Goal: Complete Application Form: Complete application form

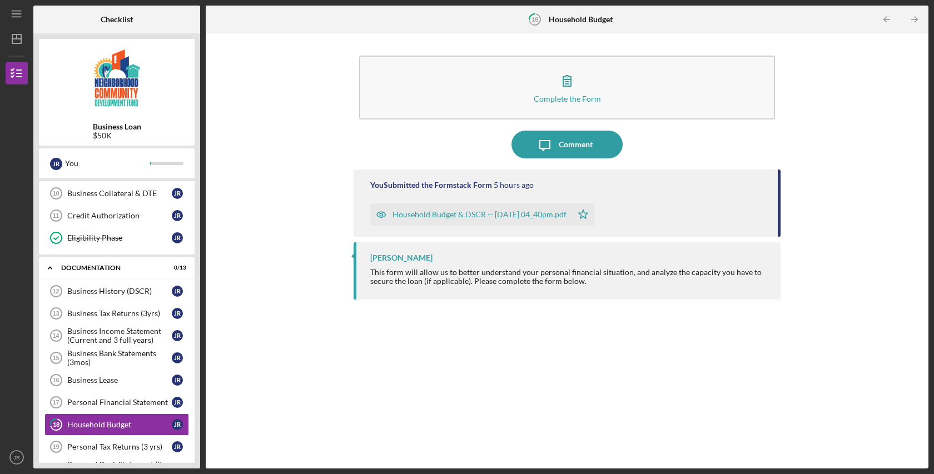
scroll to position [315, 0]
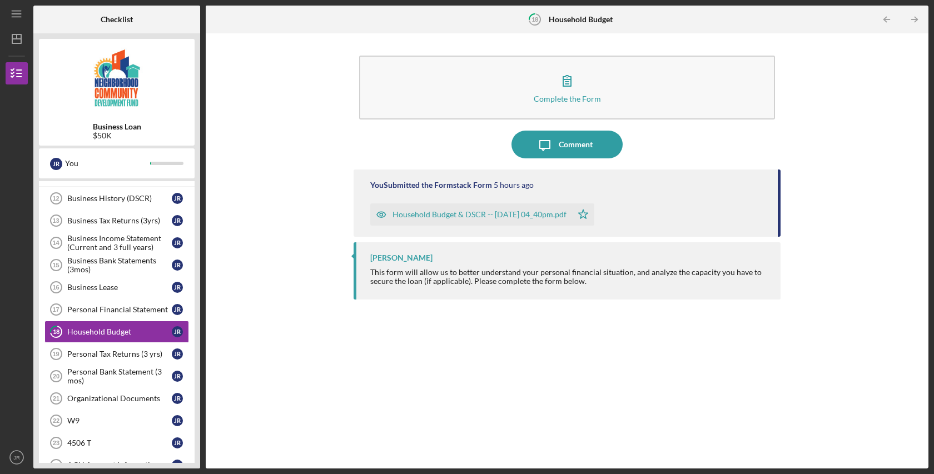
click at [316, 374] on div "Complete the Form Form Icon/Message Comment You Submitted the Formstack Form 5 …" at bounding box center [567, 251] width 712 height 424
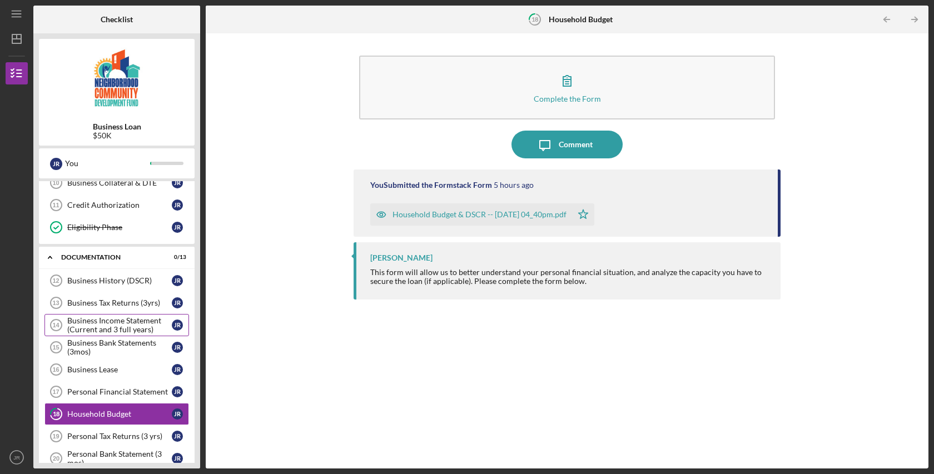
scroll to position [236, 0]
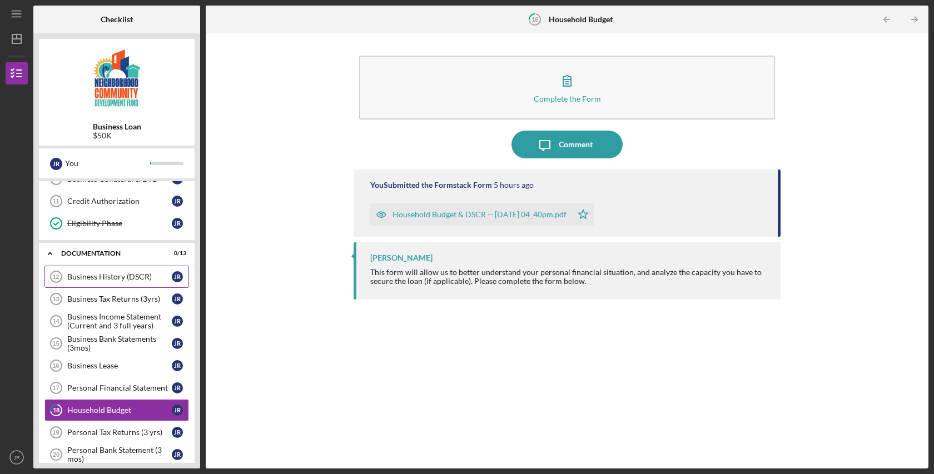
click at [111, 279] on div "Business History (DSCR)" at bounding box center [119, 277] width 105 height 9
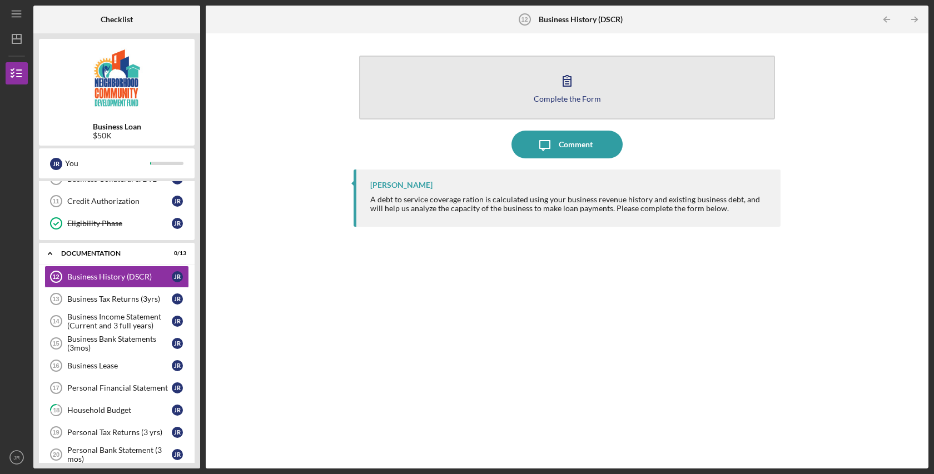
click at [561, 83] on icon "button" at bounding box center [567, 81] width 28 height 28
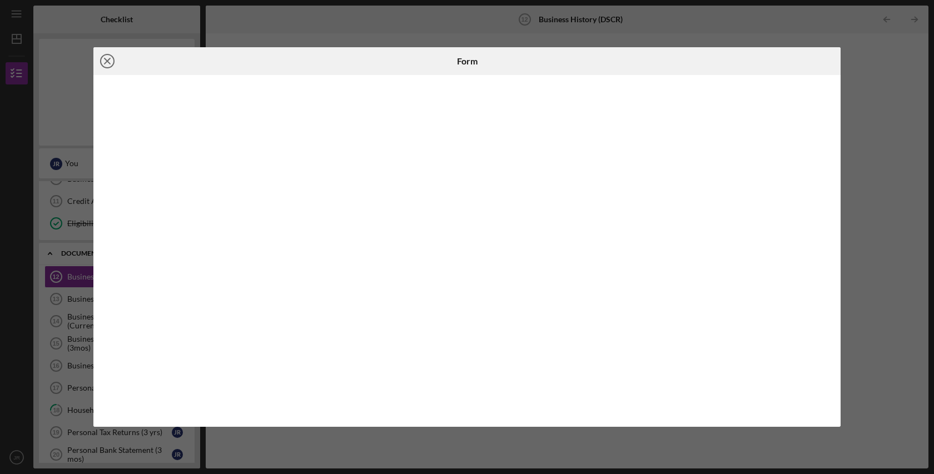
click at [106, 60] on line at bounding box center [108, 61] width 6 height 6
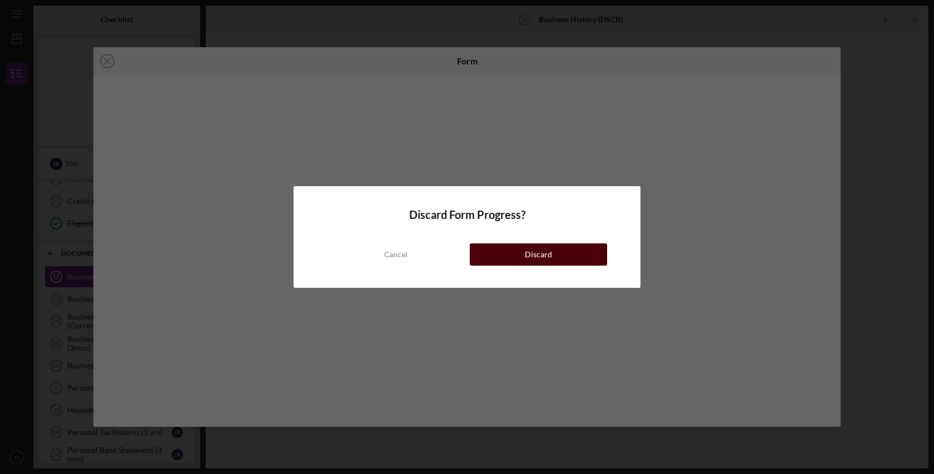
click at [538, 254] on div "Discard" at bounding box center [538, 255] width 27 height 22
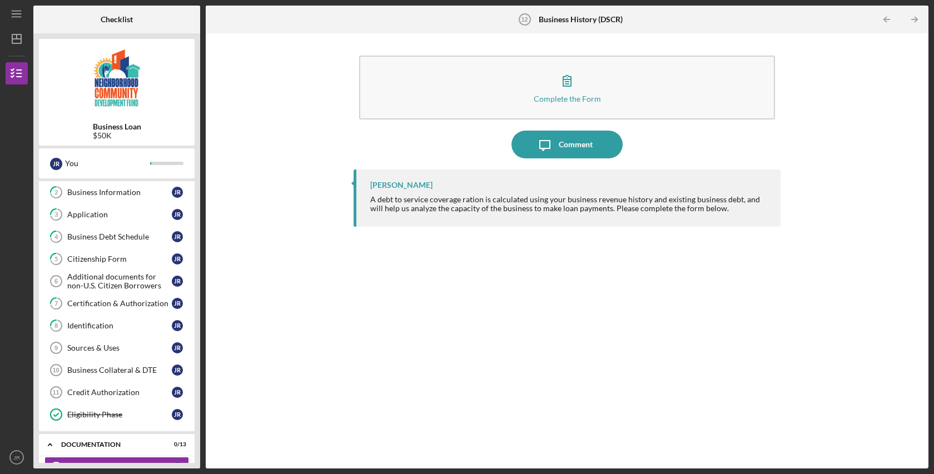
scroll to position [47, 0]
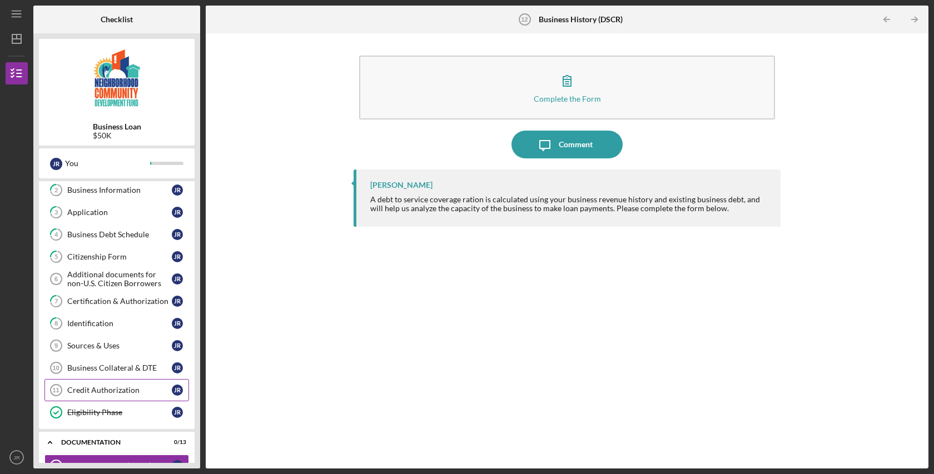
click at [95, 392] on div "Credit Authorization" at bounding box center [119, 390] width 105 height 9
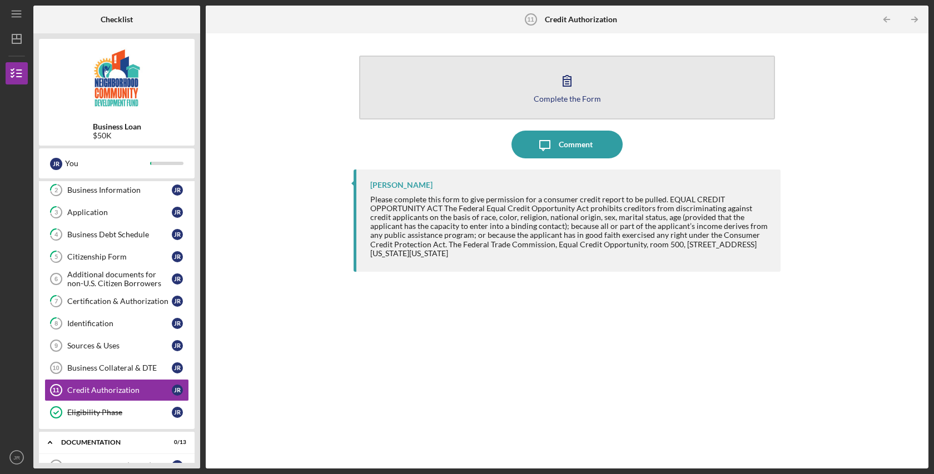
click at [574, 79] on icon "button" at bounding box center [567, 81] width 28 height 28
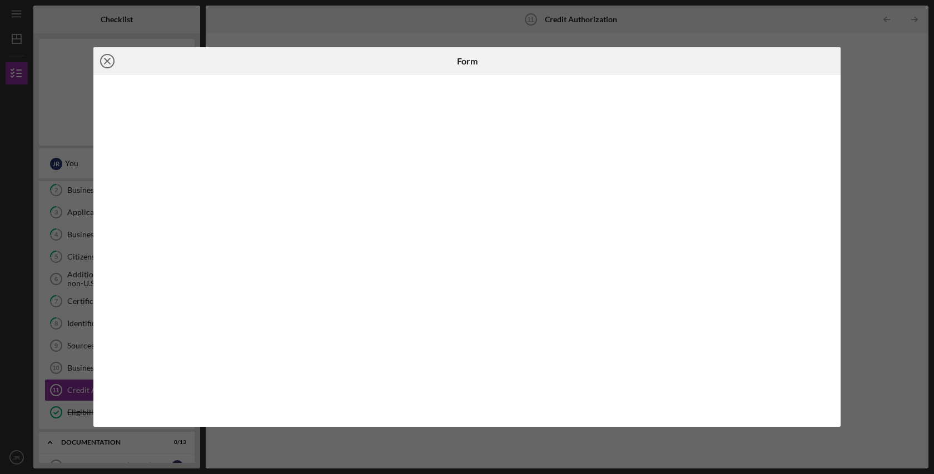
click at [105, 57] on icon "Icon/Close" at bounding box center [107, 61] width 28 height 28
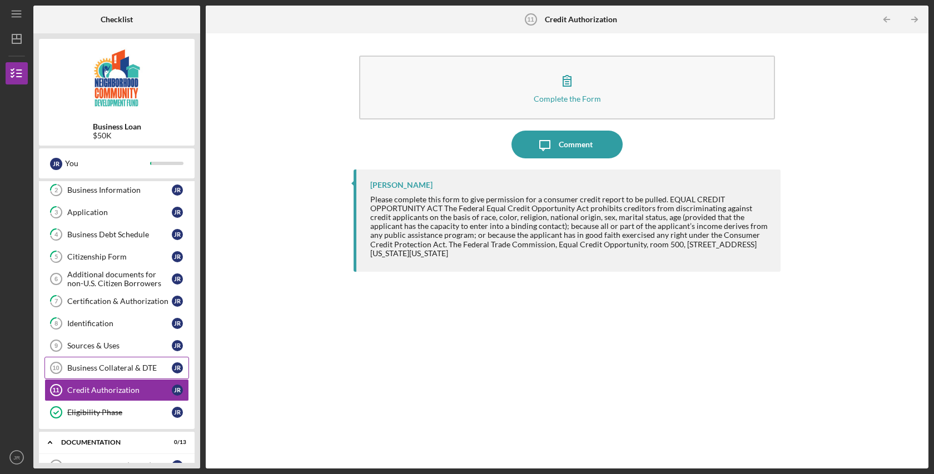
click at [102, 368] on div "Business Collateral & DTE" at bounding box center [119, 368] width 105 height 9
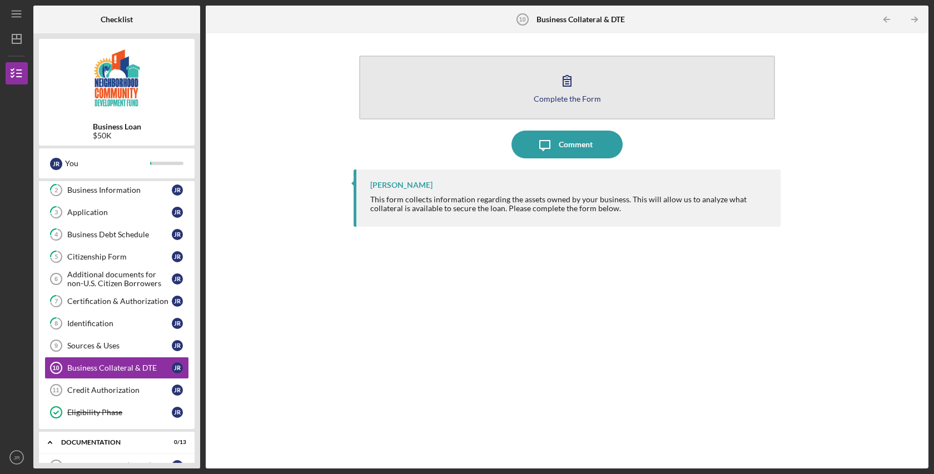
click at [572, 91] on icon "button" at bounding box center [567, 81] width 28 height 28
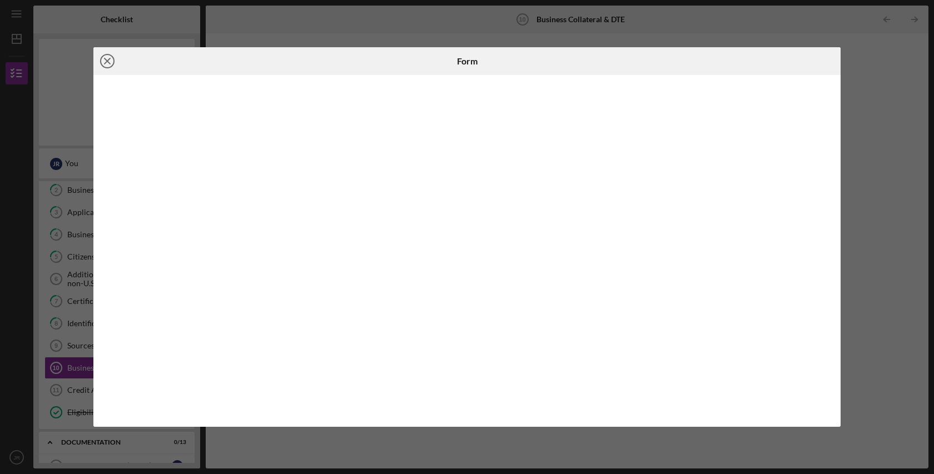
click at [107, 60] on line at bounding box center [108, 61] width 6 height 6
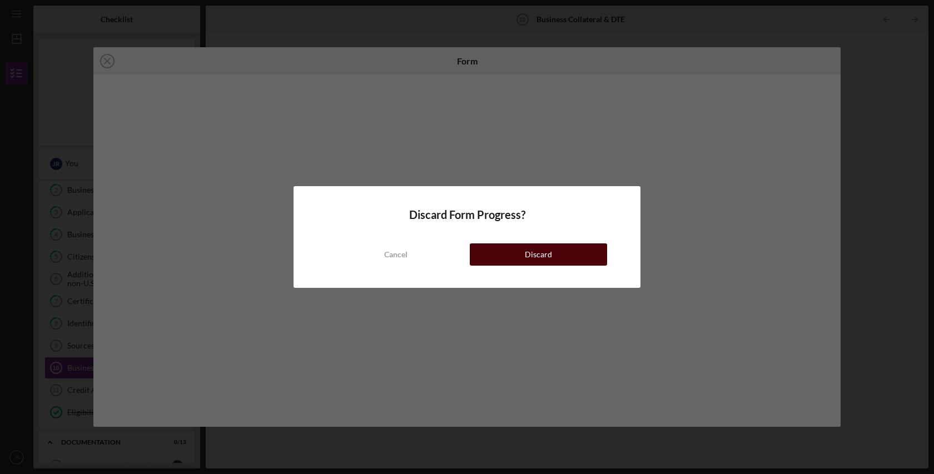
click at [516, 253] on button "Discard" at bounding box center [538, 255] width 137 height 22
